Goal: Navigation & Orientation: Find specific page/section

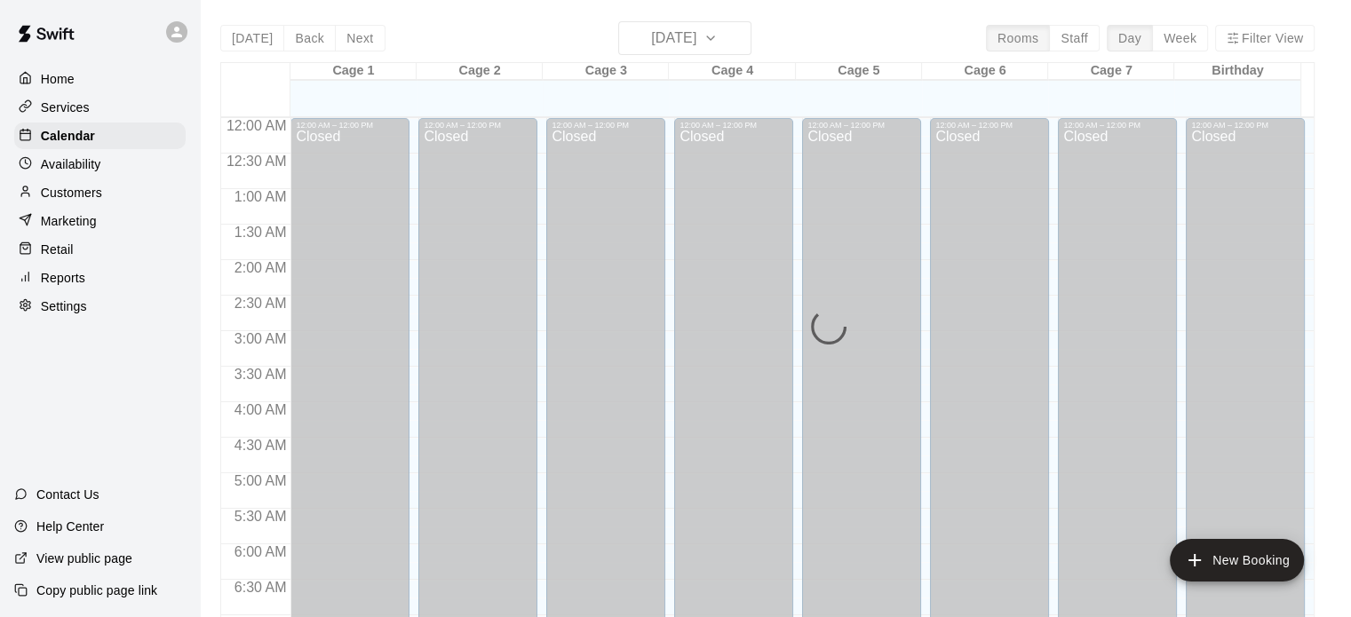
scroll to position [818, 0]
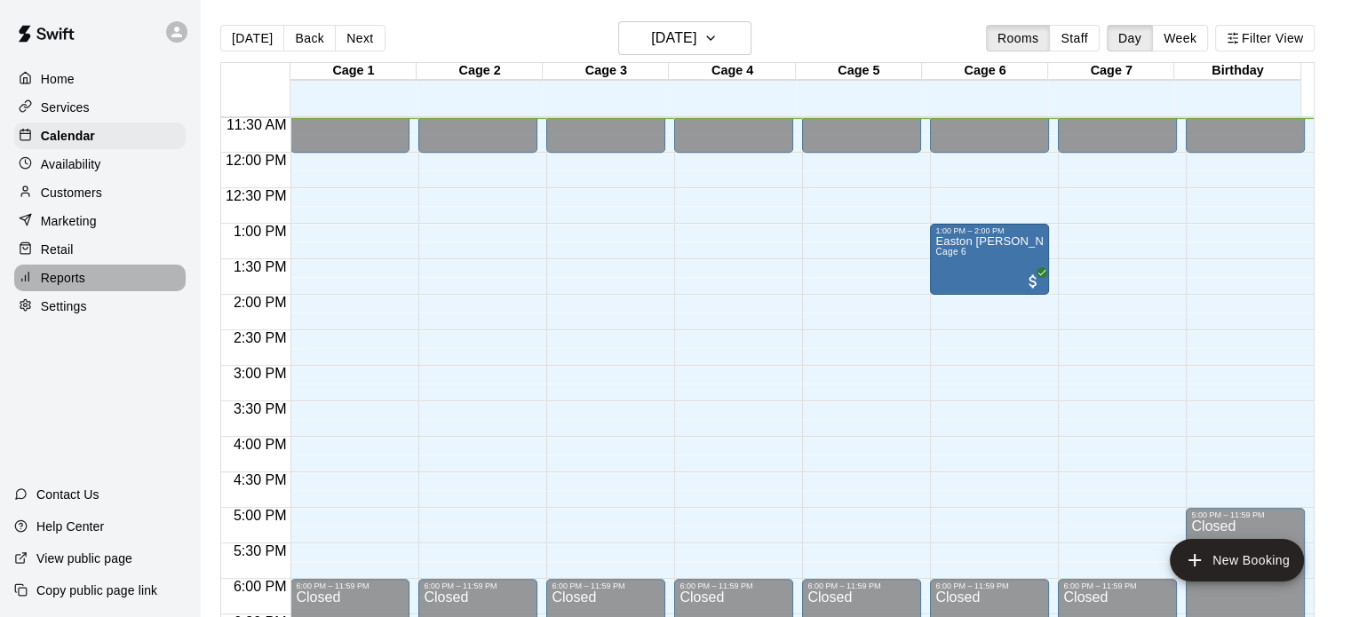
click at [74, 283] on p "Reports" at bounding box center [63, 278] width 44 height 18
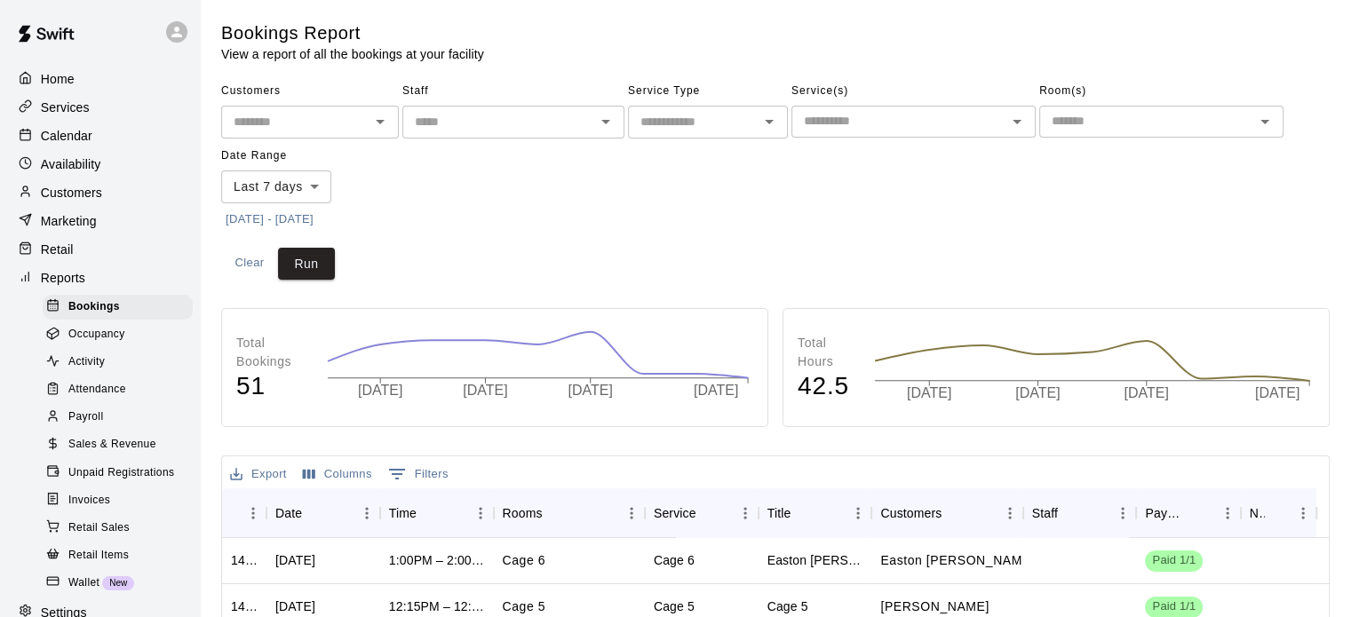
click at [118, 454] on span "Sales & Revenue" at bounding box center [112, 445] width 88 height 18
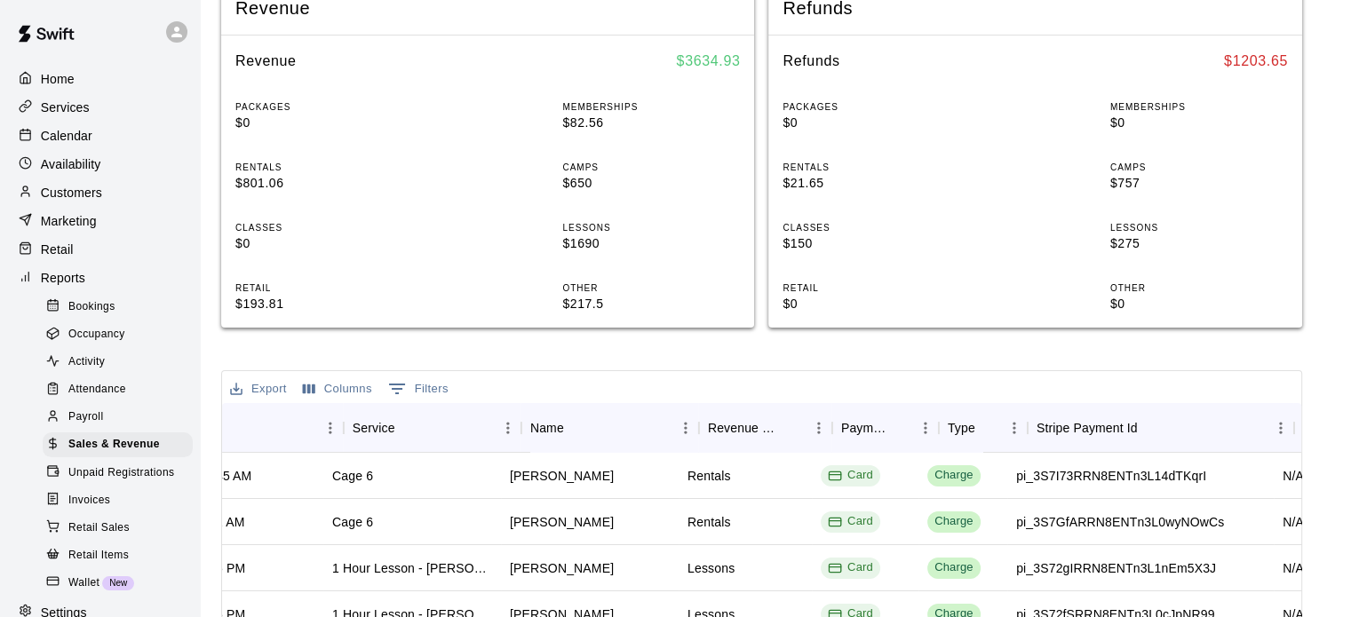
scroll to position [0, 166]
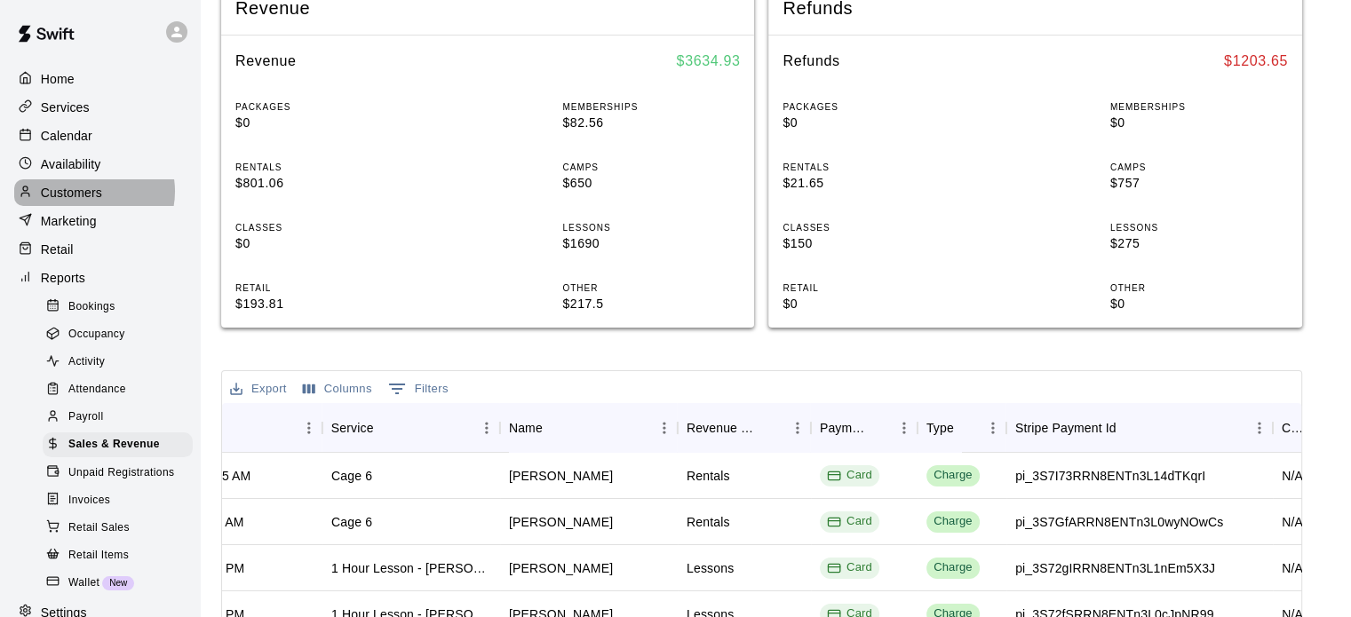
click at [87, 197] on p "Customers" at bounding box center [71, 193] width 61 height 18
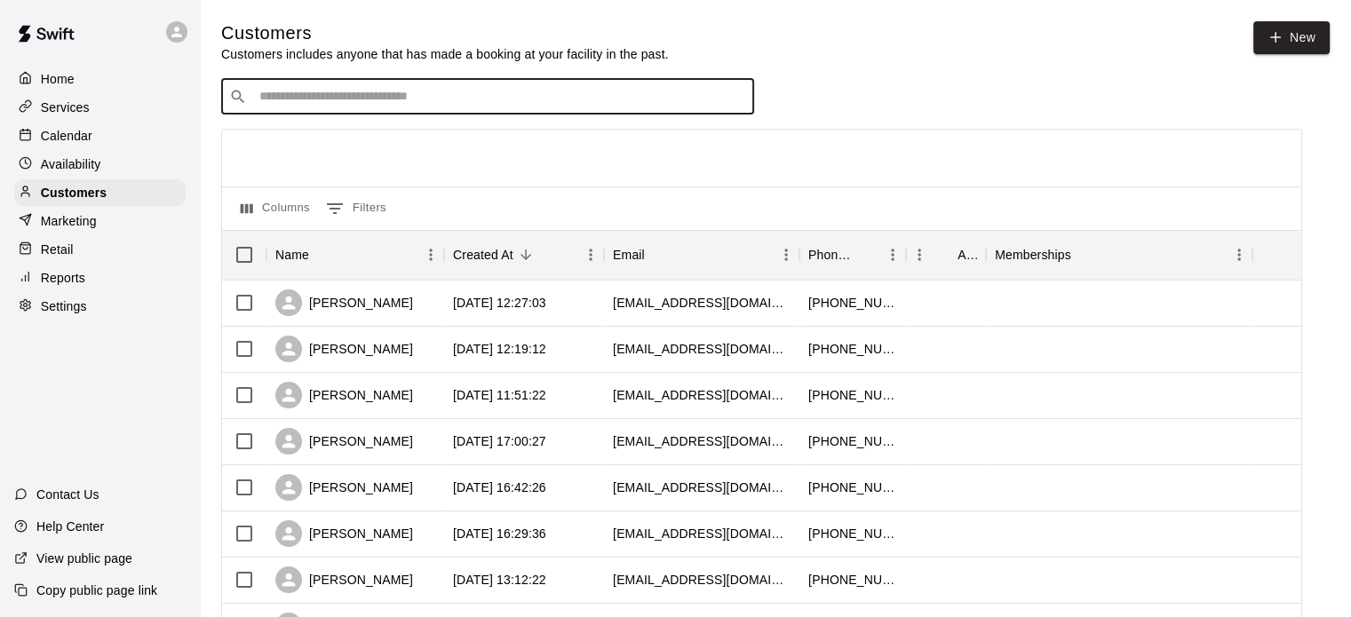
click at [346, 102] on input "Search customers by name or email" at bounding box center [500, 97] width 492 height 18
type input "****"
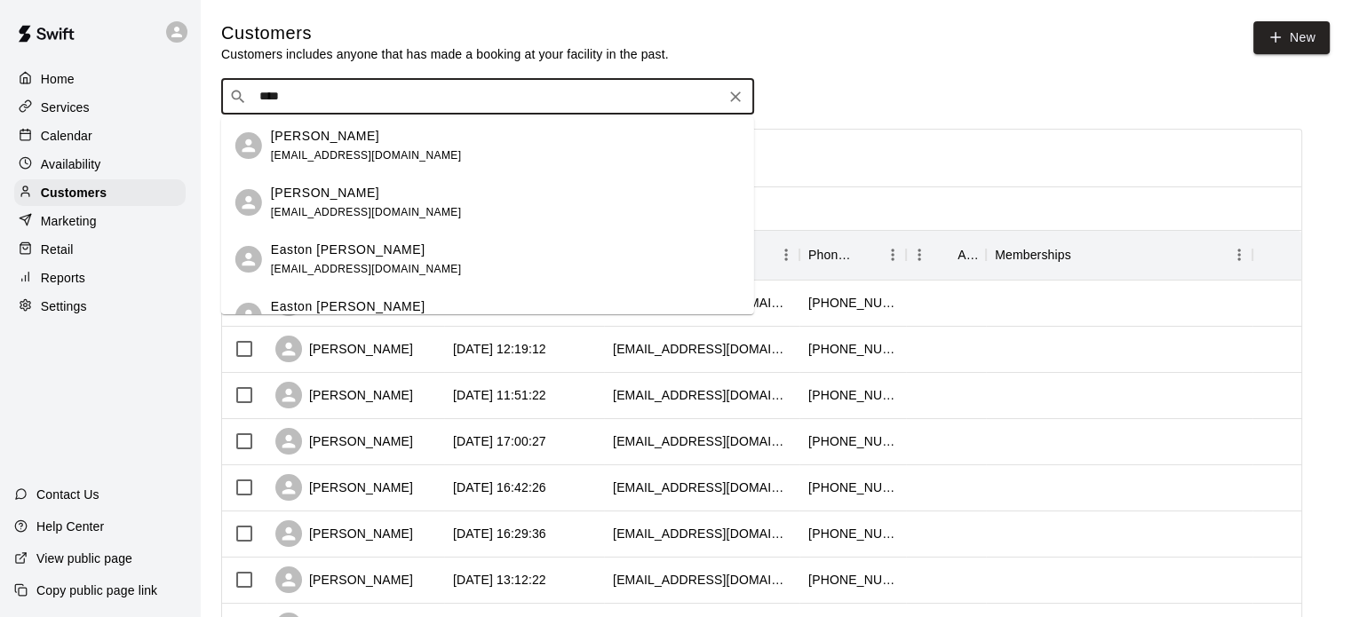
click at [279, 194] on p "[PERSON_NAME]" at bounding box center [325, 193] width 108 height 19
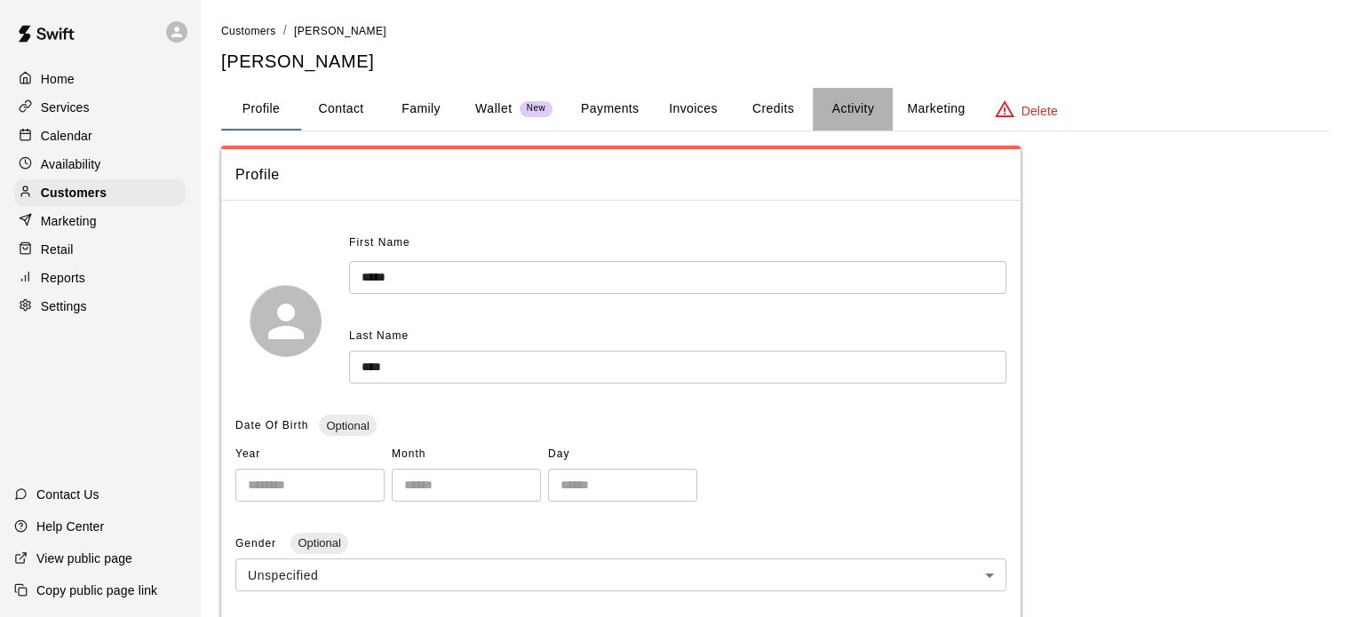
click at [865, 113] on button "Activity" at bounding box center [852, 109] width 80 height 43
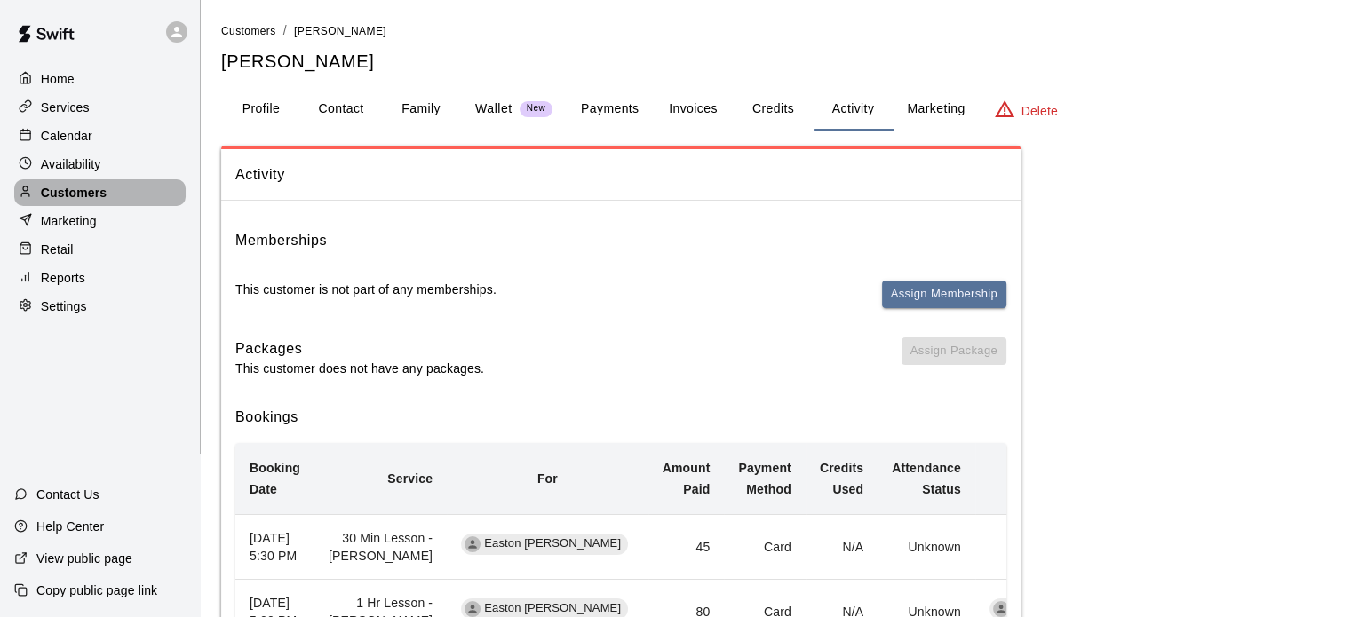
click at [62, 194] on p "Customers" at bounding box center [74, 193] width 66 height 18
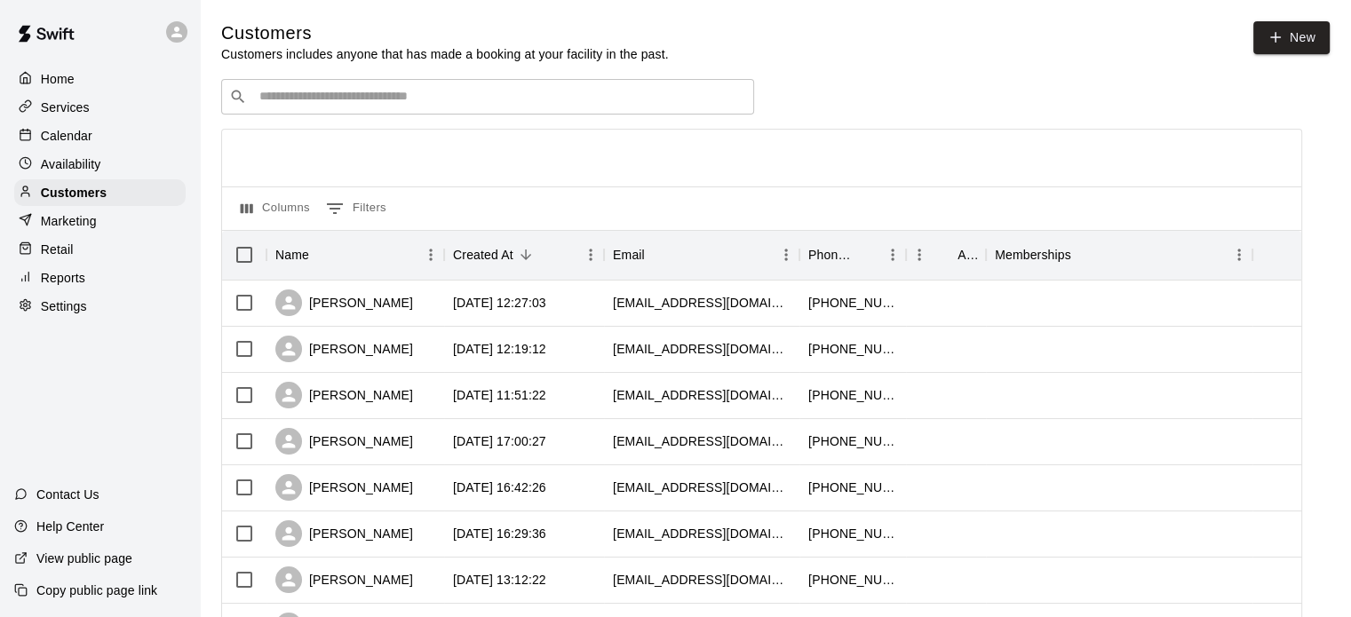
click at [309, 88] on div "​ ​" at bounding box center [487, 97] width 533 height 36
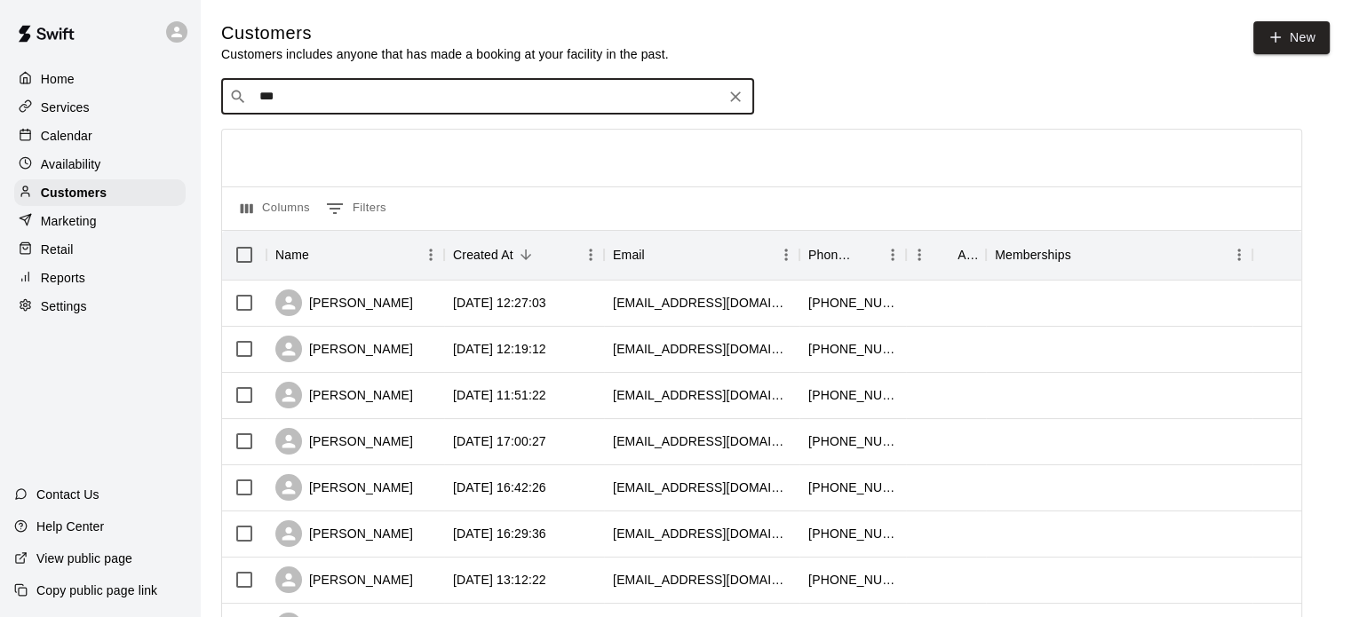
type input "****"
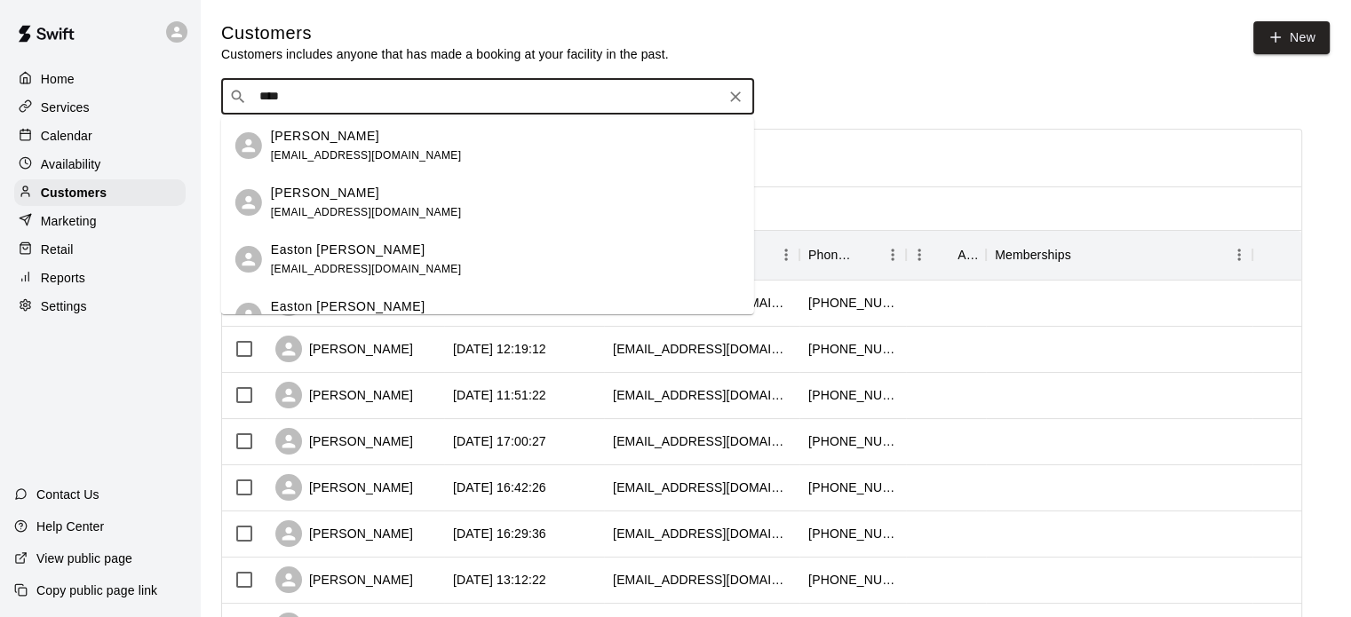
click at [301, 140] on p "[PERSON_NAME]" at bounding box center [325, 136] width 108 height 19
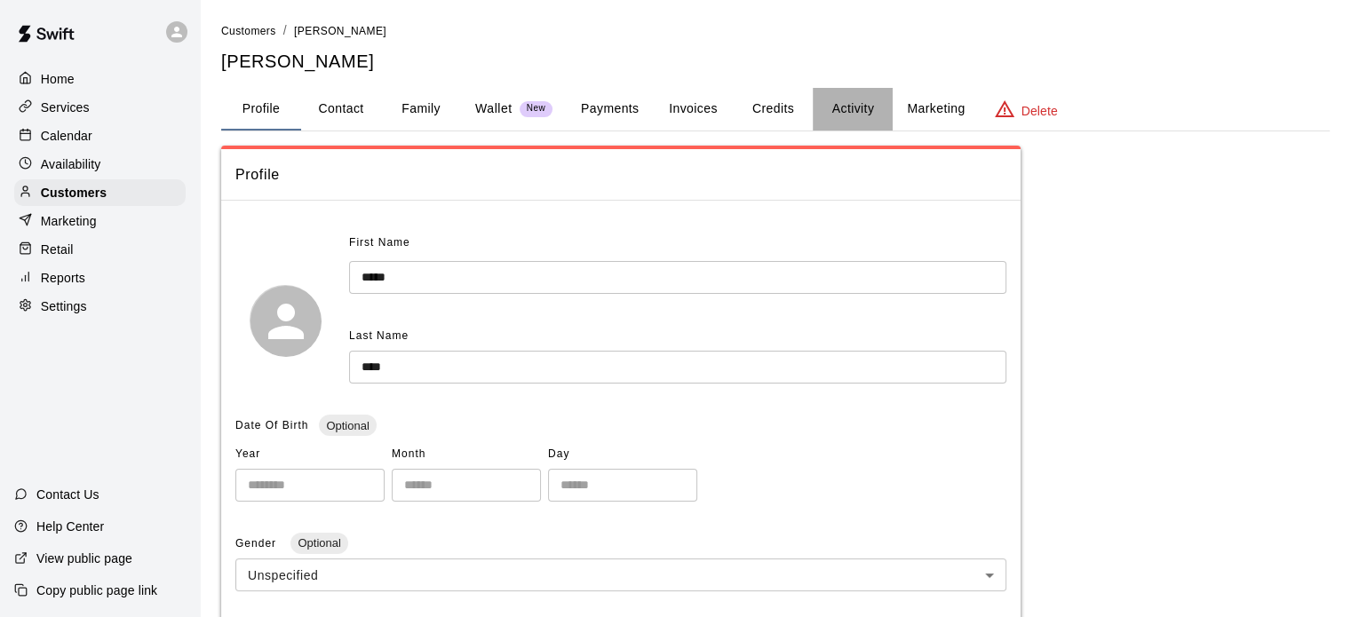
click at [863, 97] on button "Activity" at bounding box center [852, 109] width 80 height 43
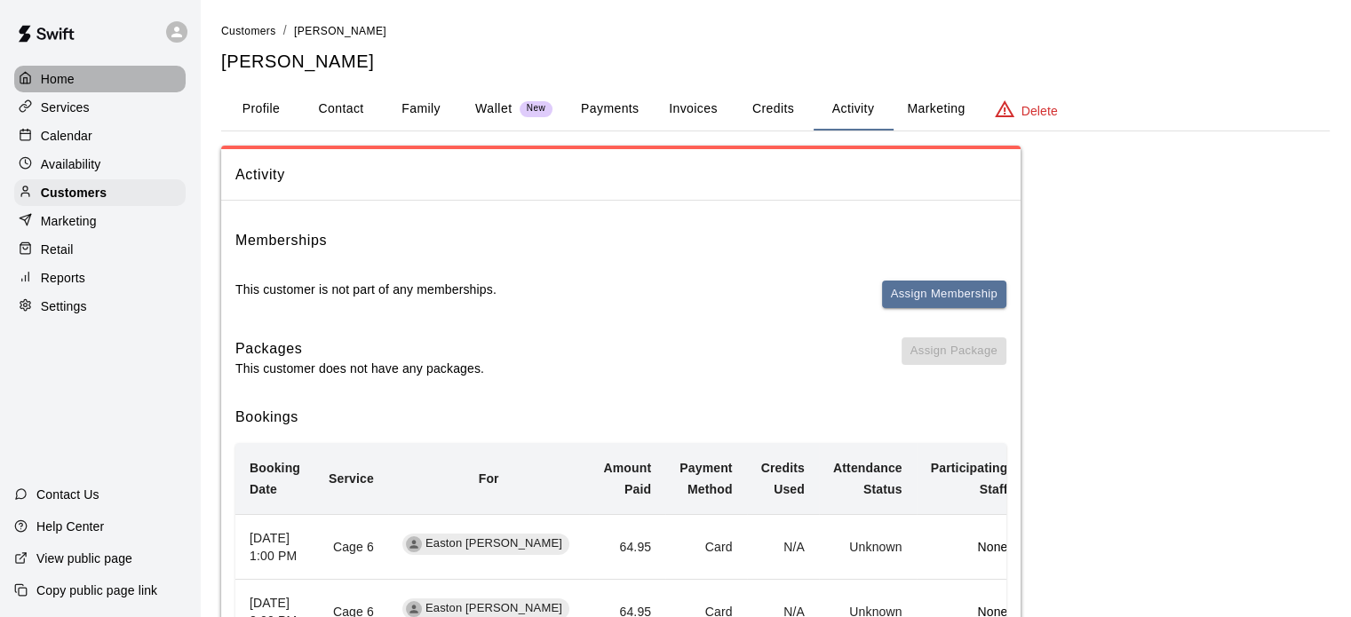
click at [71, 88] on p "Home" at bounding box center [58, 79] width 34 height 18
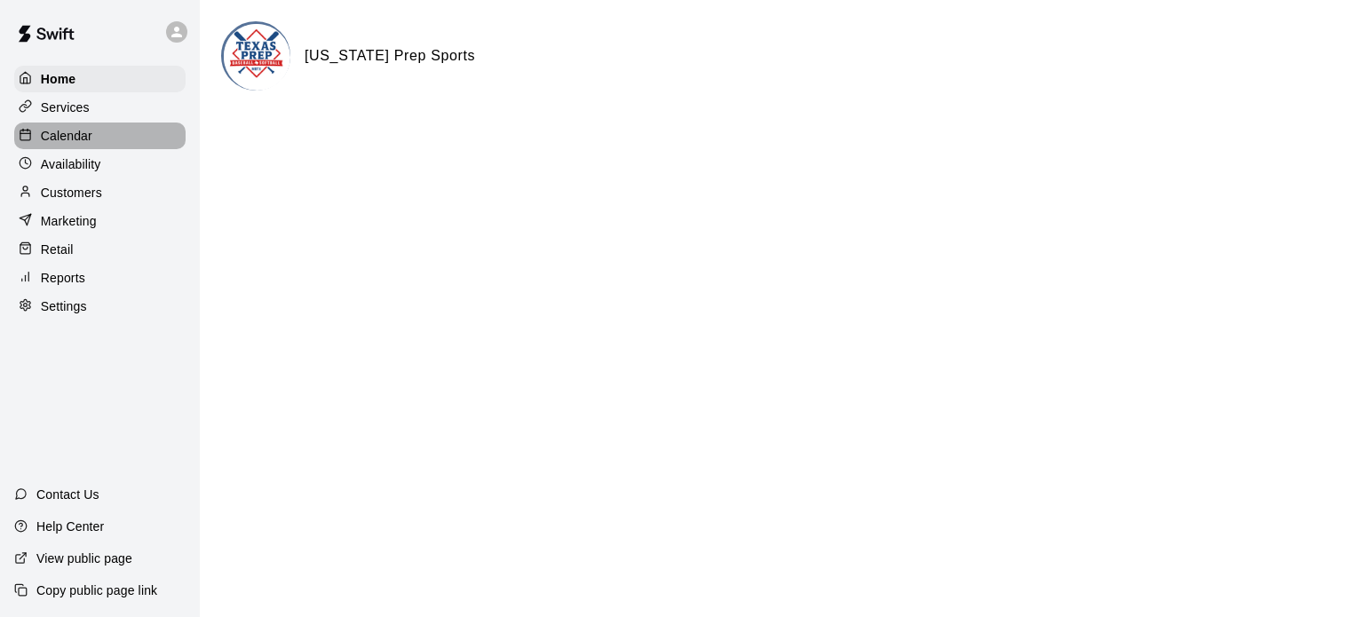
click at [91, 141] on p "Calendar" at bounding box center [67, 136] width 52 height 18
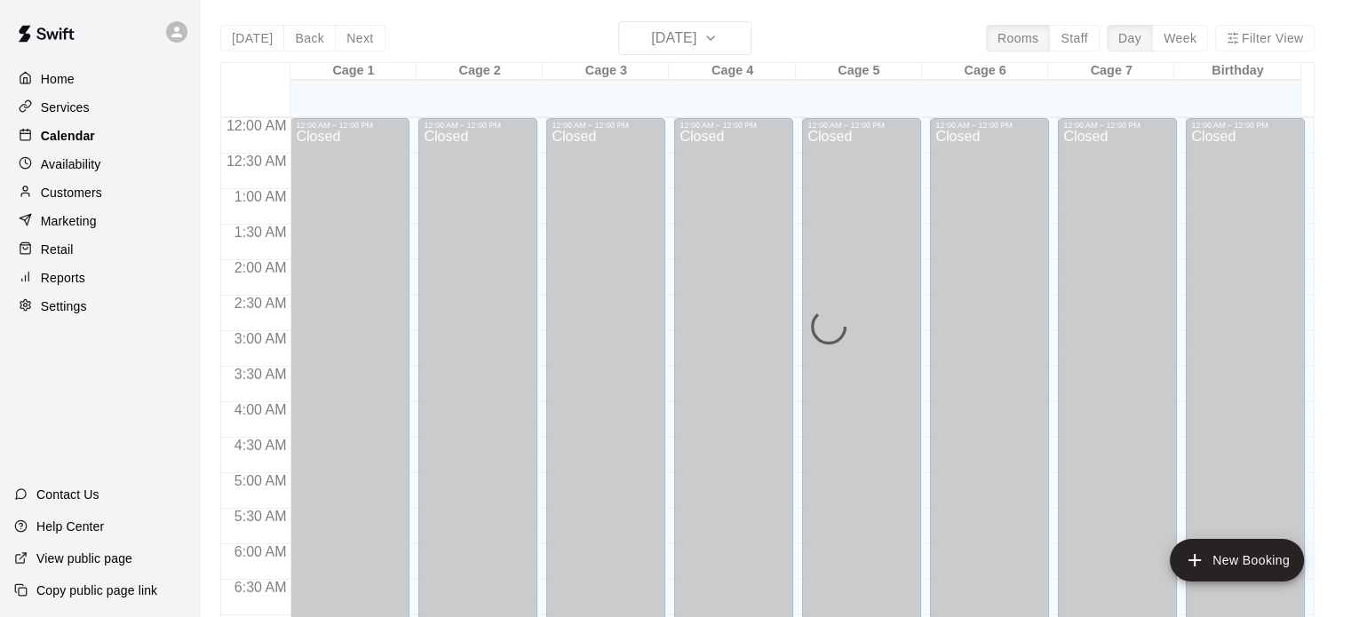
scroll to position [820, 0]
